Goal: Obtain resource: Download file/media

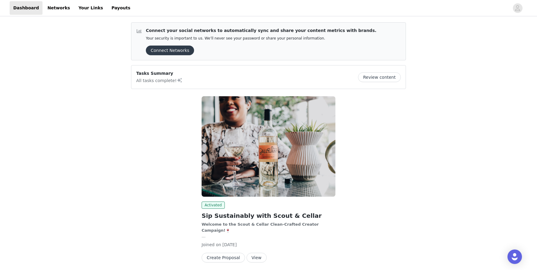
scroll to position [23, 0]
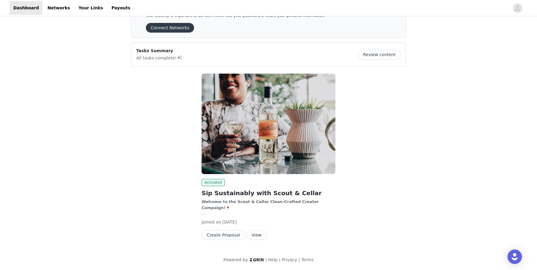
click at [253, 237] on button "View" at bounding box center [257, 235] width 20 height 10
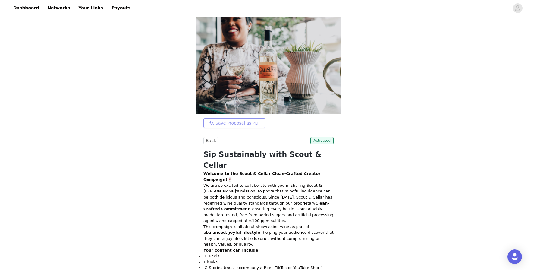
click at [229, 122] on button "Save Proposal as PDF" at bounding box center [235, 123] width 62 height 10
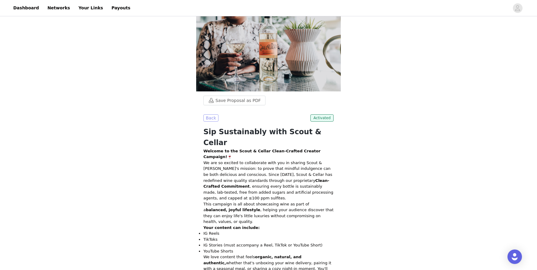
click at [210, 119] on button "Back" at bounding box center [211, 117] width 15 height 7
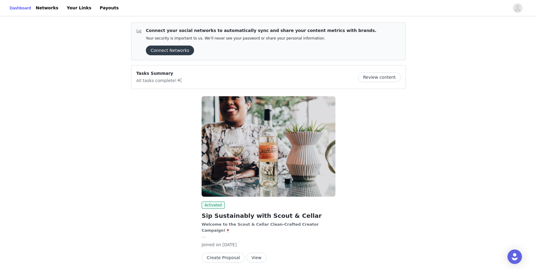
scroll to position [23, 0]
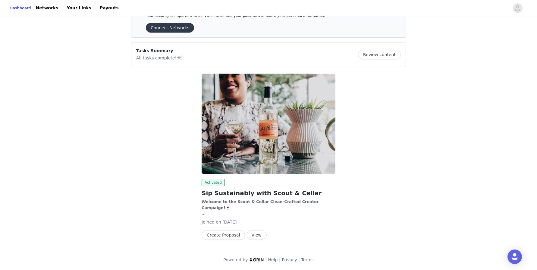
click at [250, 235] on button "View" at bounding box center [257, 235] width 20 height 10
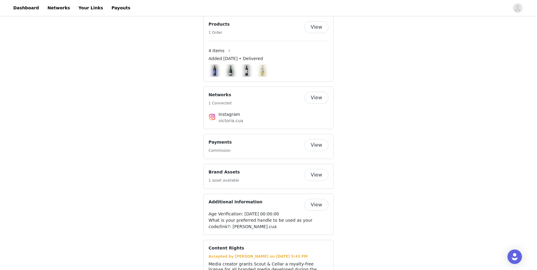
scroll to position [546, 0]
click at [309, 170] on button "View" at bounding box center [317, 176] width 24 height 12
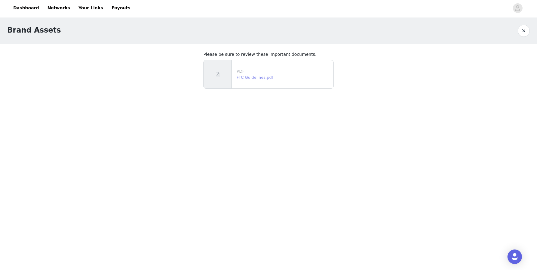
click at [253, 79] on link "FTC Guidelines.pdf" at bounding box center [255, 77] width 36 height 5
